Goal: Find specific page/section: Find specific page/section

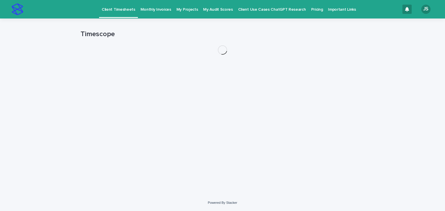
click at [177, 10] on p "My Projects" at bounding box center [187, 6] width 22 height 12
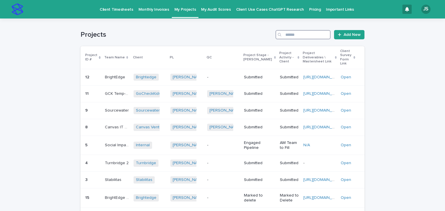
click at [308, 36] on input "Search" at bounding box center [302, 34] width 55 height 9
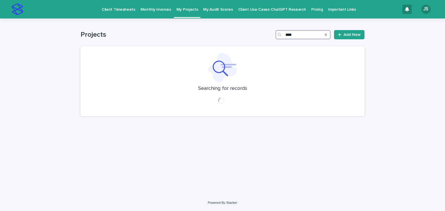
type input "****"
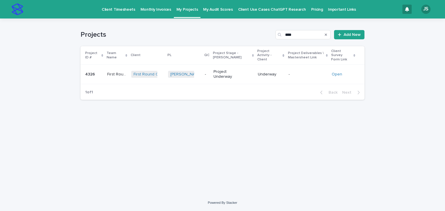
click at [211, 74] on td "-" at bounding box center [206, 74] width 9 height 19
